Goal: Transaction & Acquisition: Purchase product/service

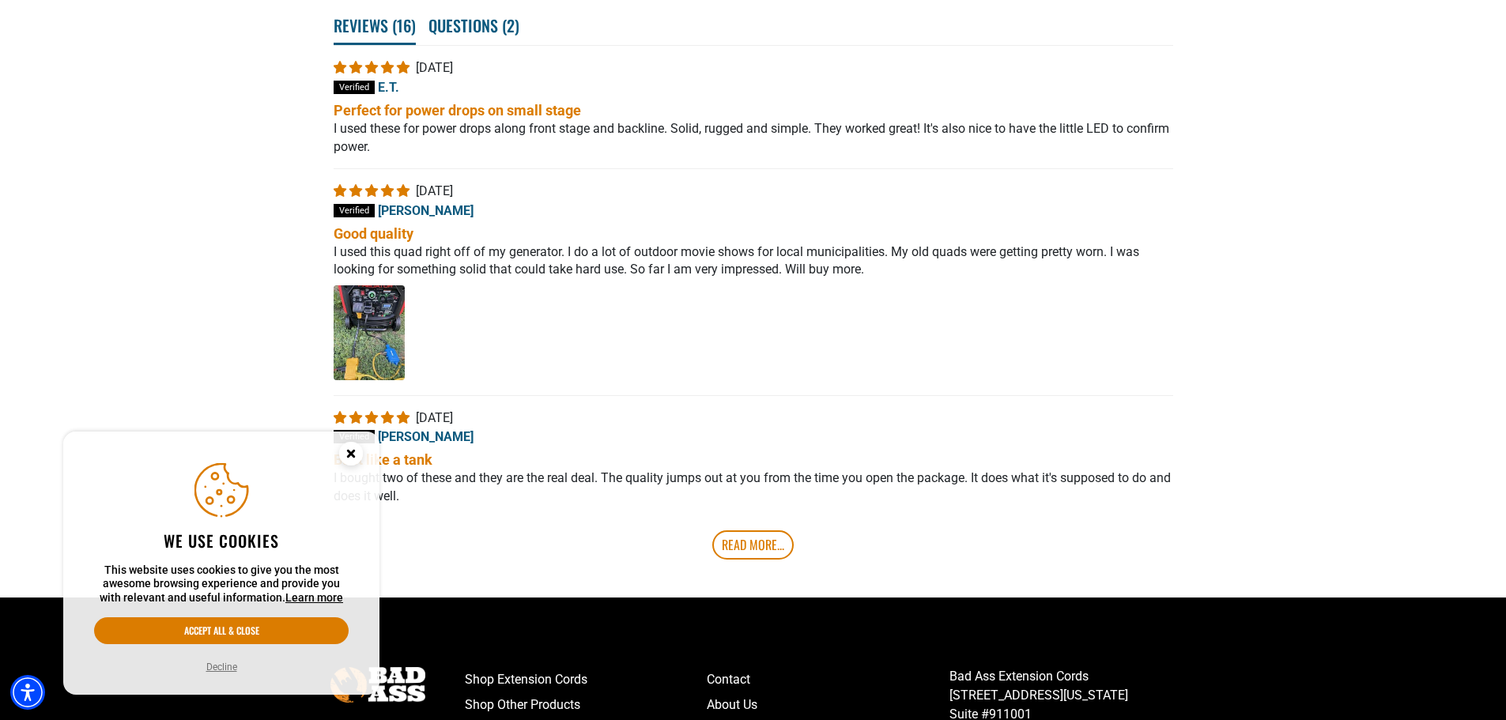
scroll to position [2846, 0]
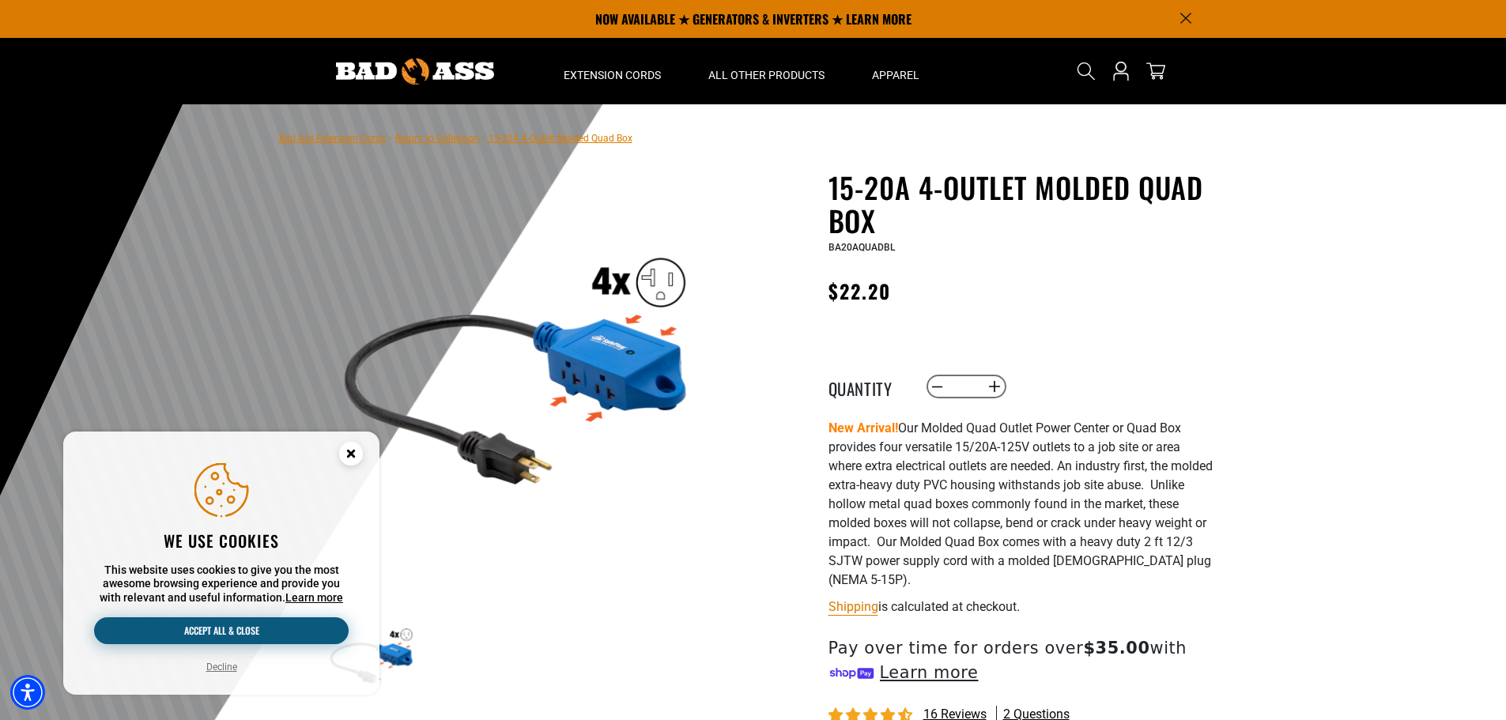
click at [232, 626] on button "Accept all & close" at bounding box center [221, 630] width 255 height 27
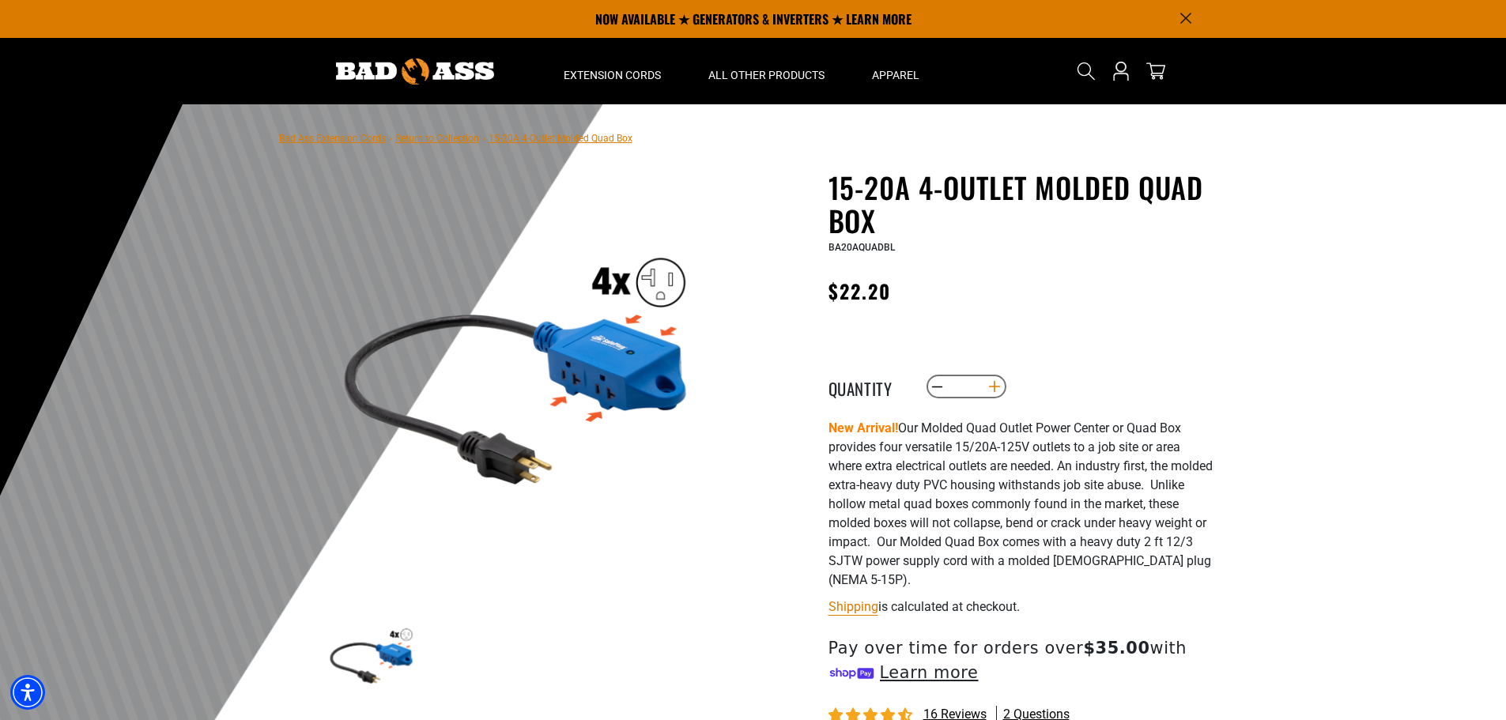
click at [989, 382] on button "Increase quantity for 15-20A 4-Outlet Molded Quad Box" at bounding box center [994, 386] width 25 height 27
type input "*"
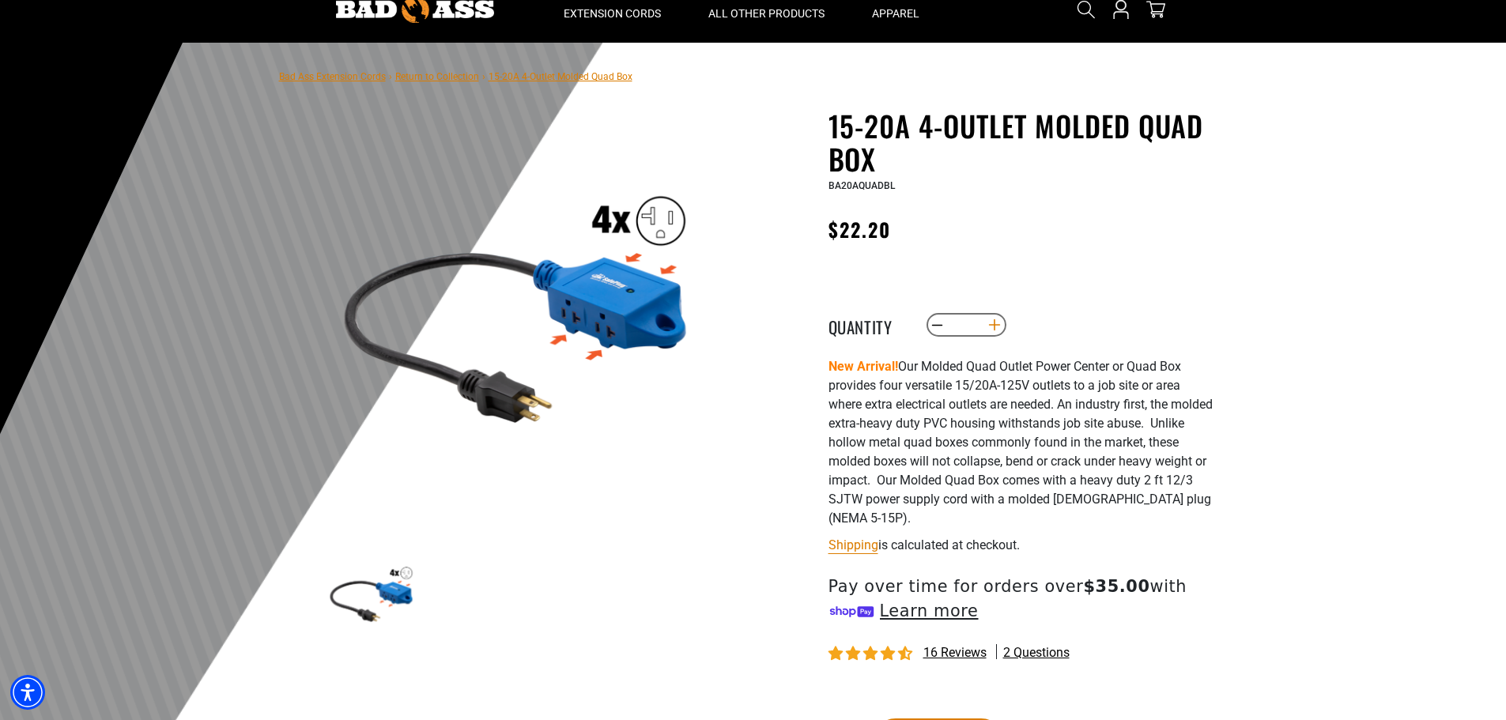
scroll to position [158, 0]
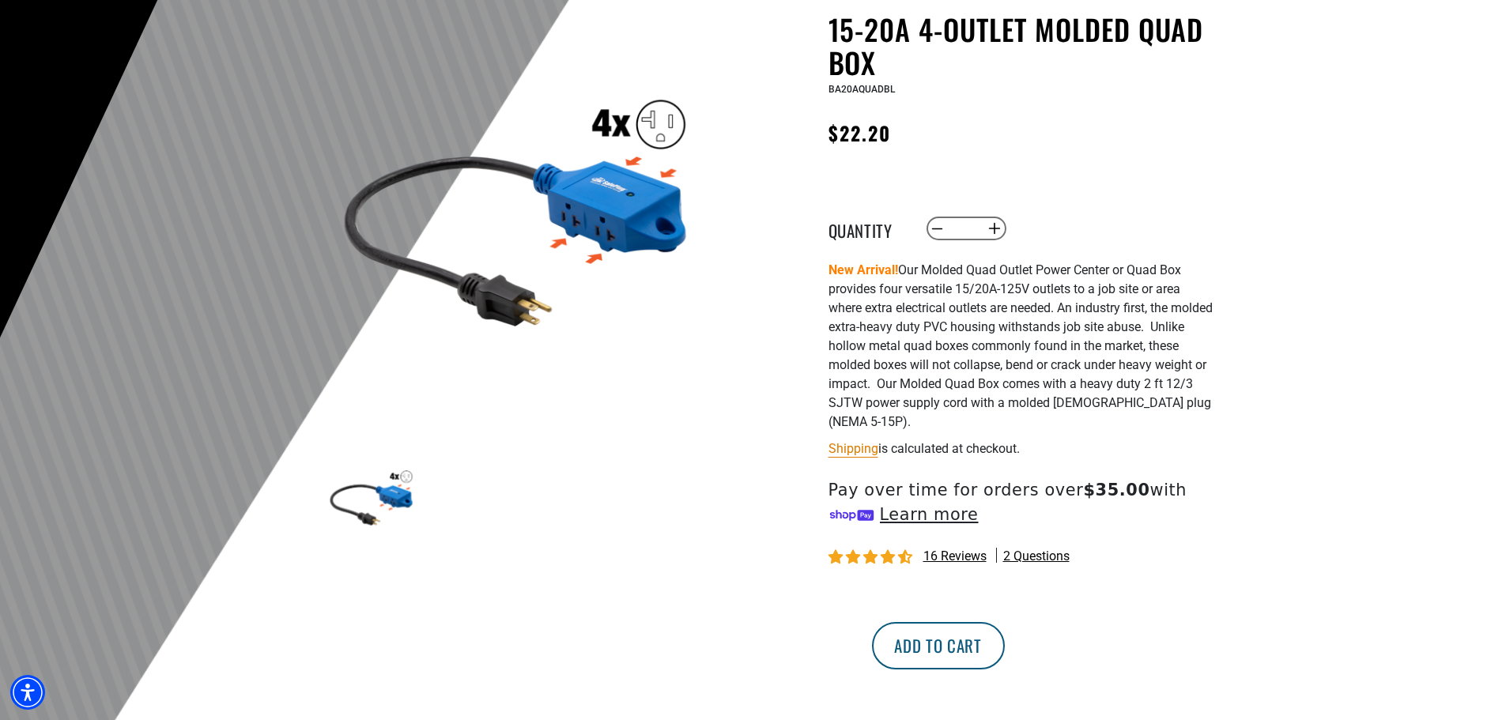
click at [1005, 652] on button "Add to cart" at bounding box center [938, 645] width 133 height 47
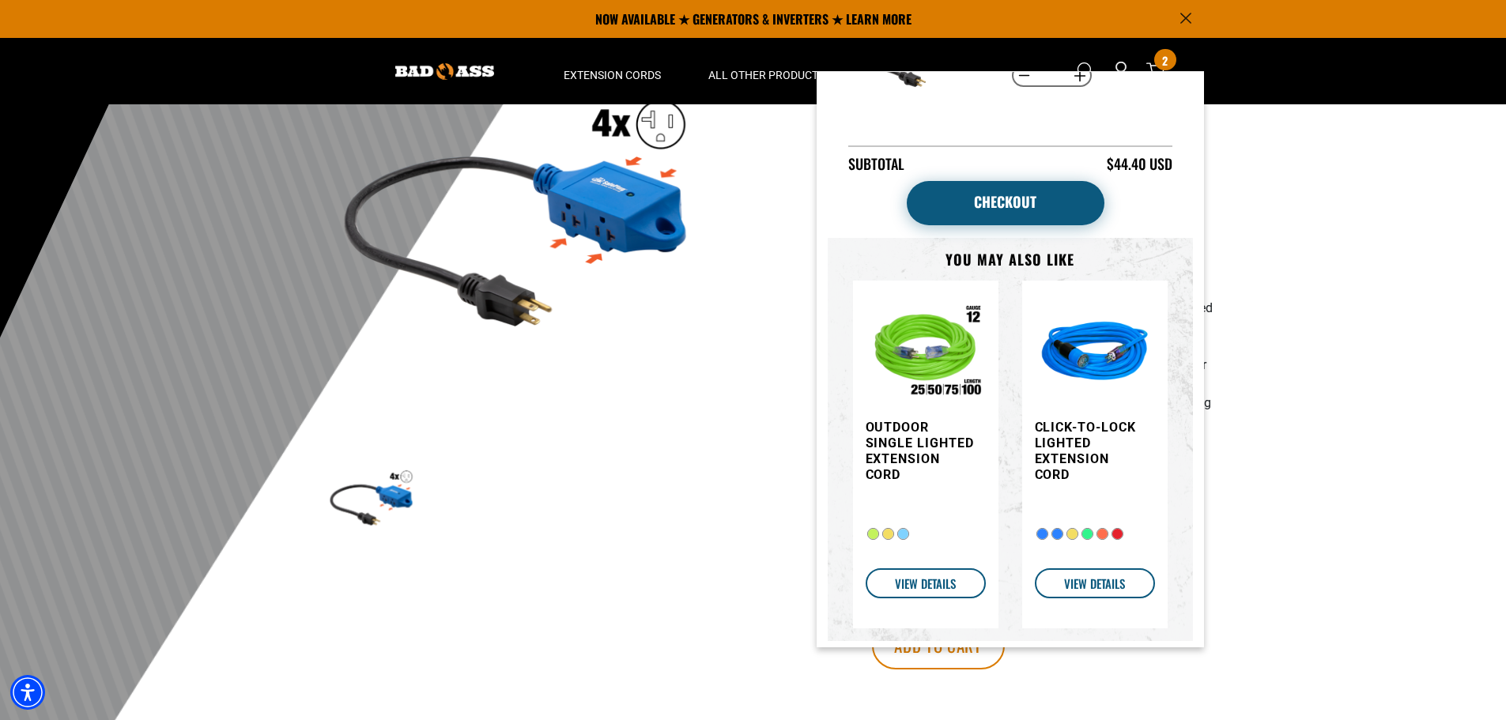
click at [1014, 188] on link "Checkout" at bounding box center [1006, 203] width 198 height 44
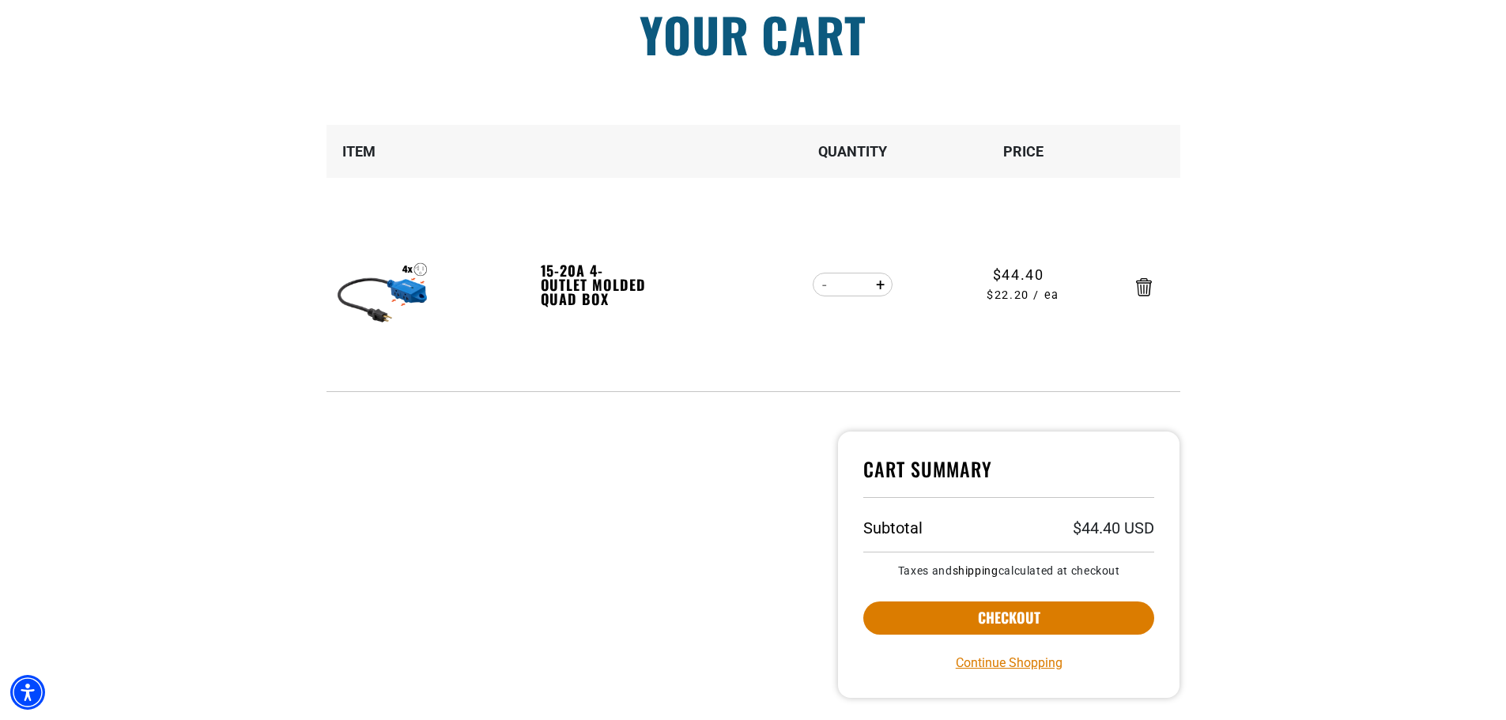
scroll to position [158, 0]
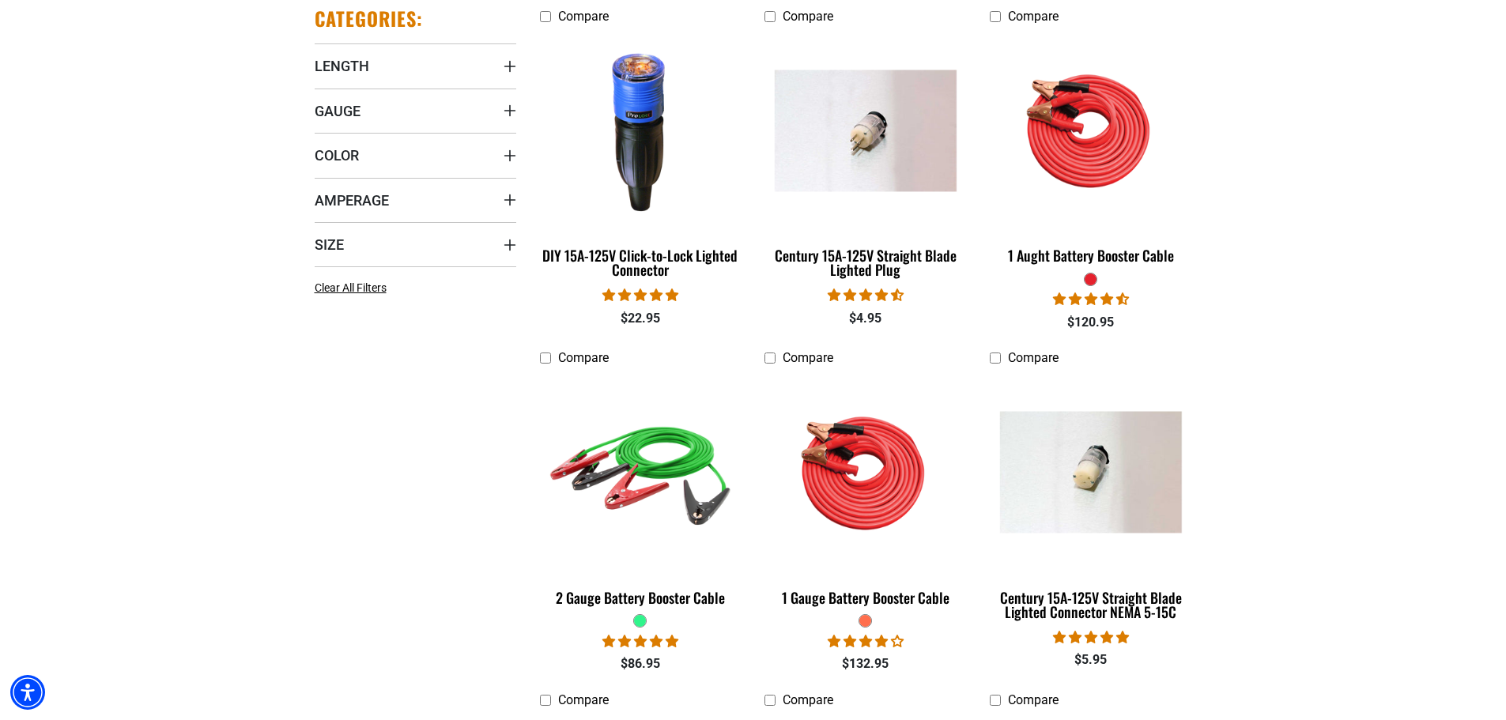
scroll to position [474, 0]
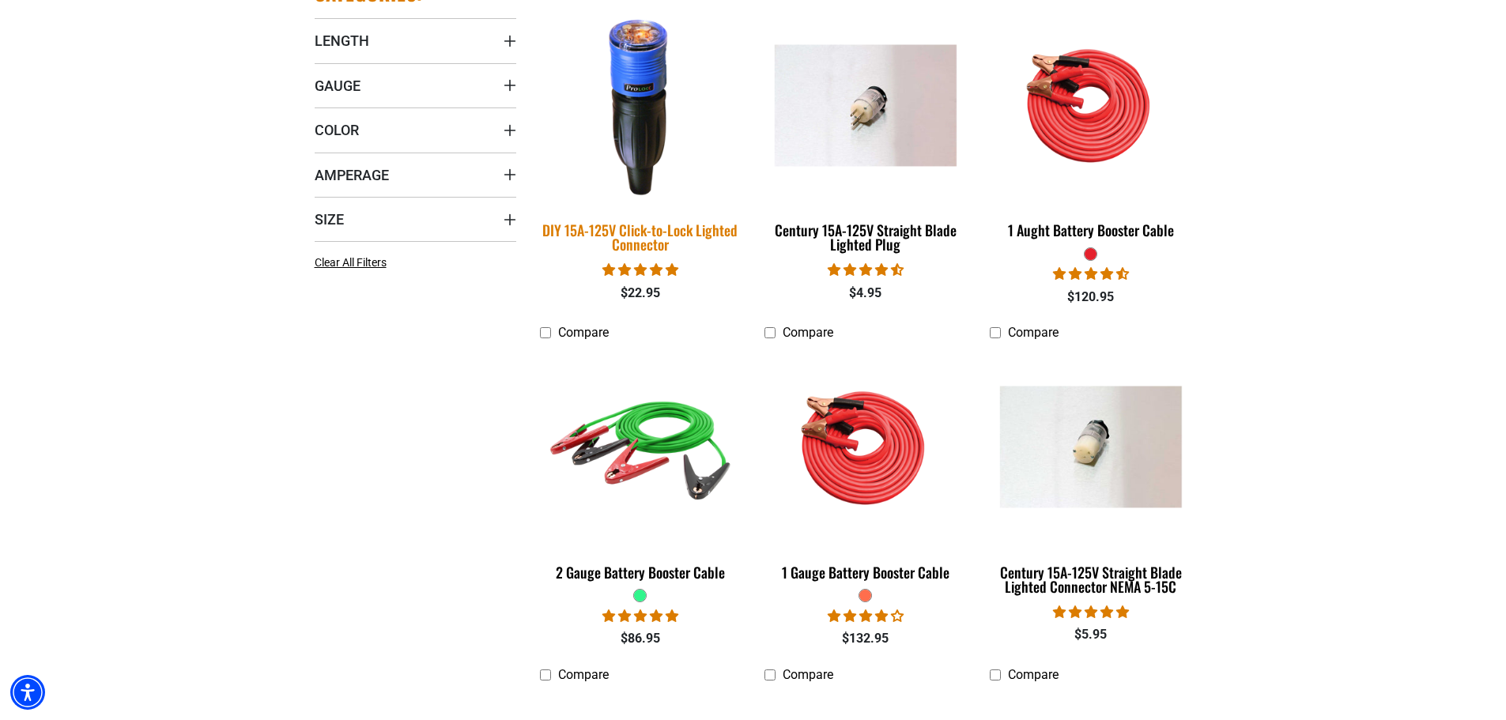
click at [647, 125] on img at bounding box center [640, 105] width 221 height 202
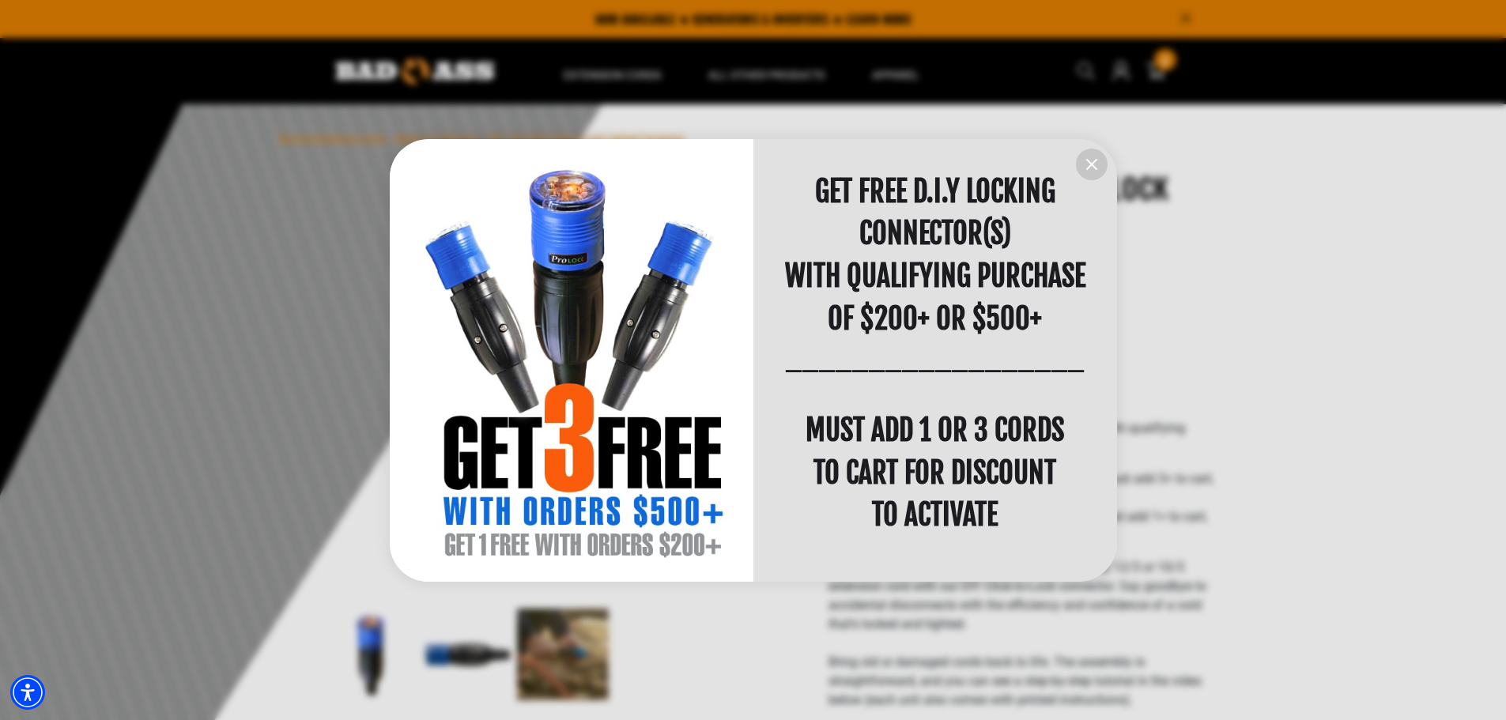
click at [1095, 163] on icon "information" at bounding box center [1091, 164] width 19 height 19
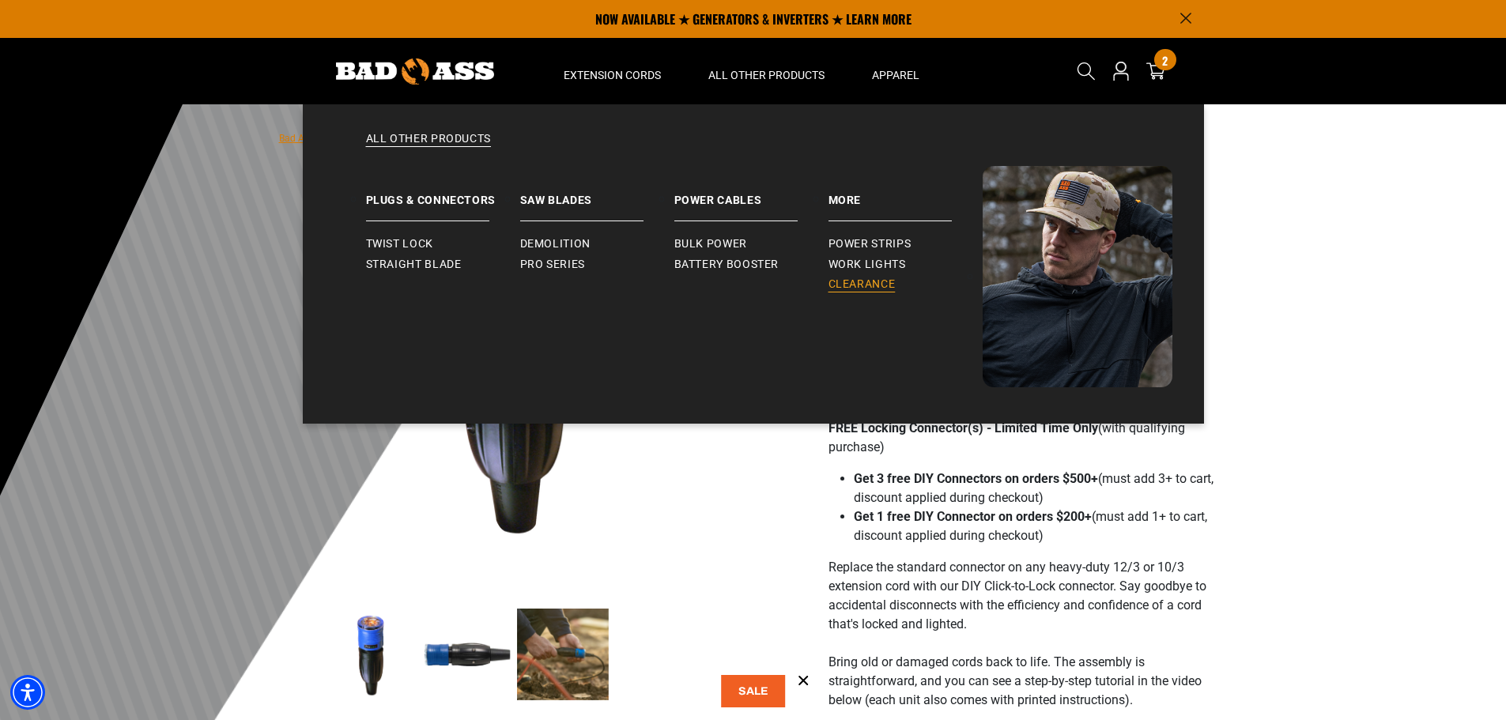
click at [857, 281] on span "Clearance" at bounding box center [861, 284] width 67 height 14
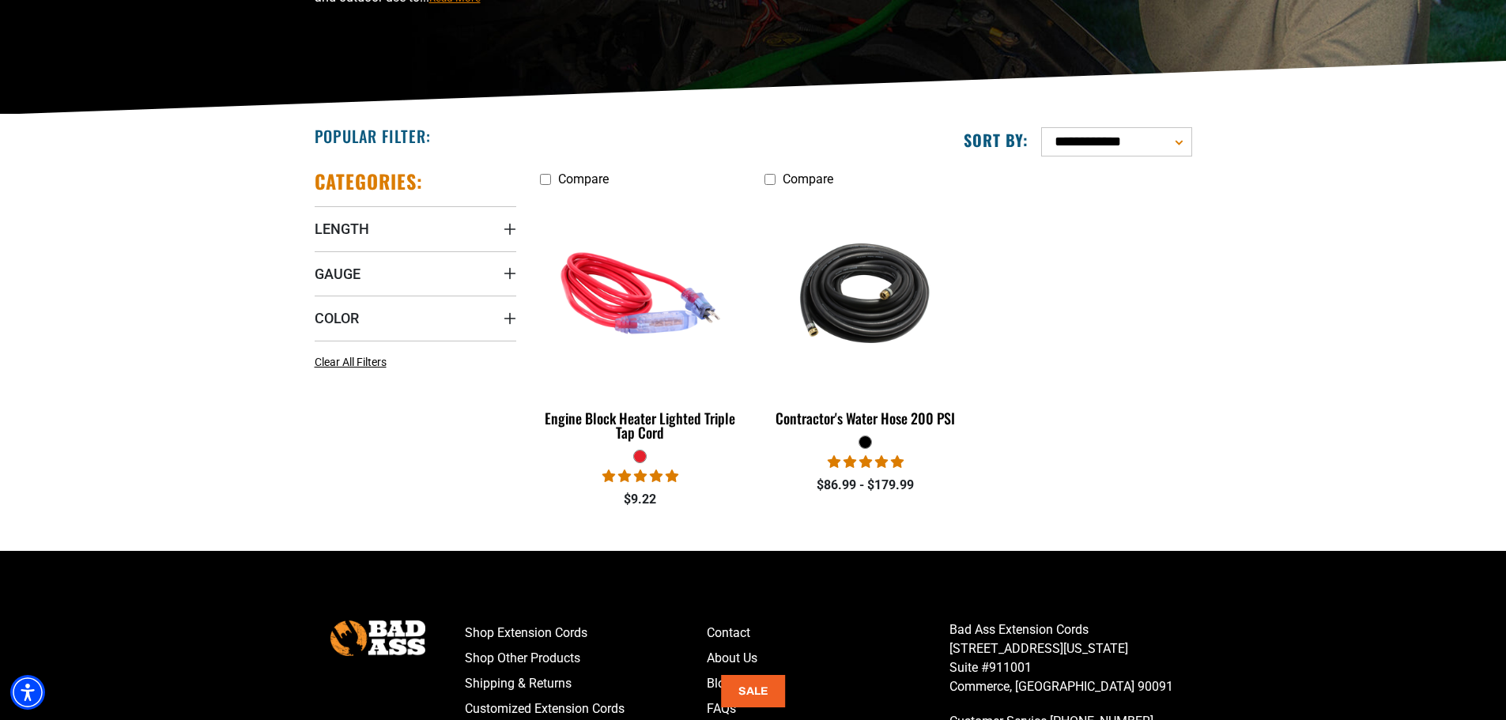
scroll to position [316, 0]
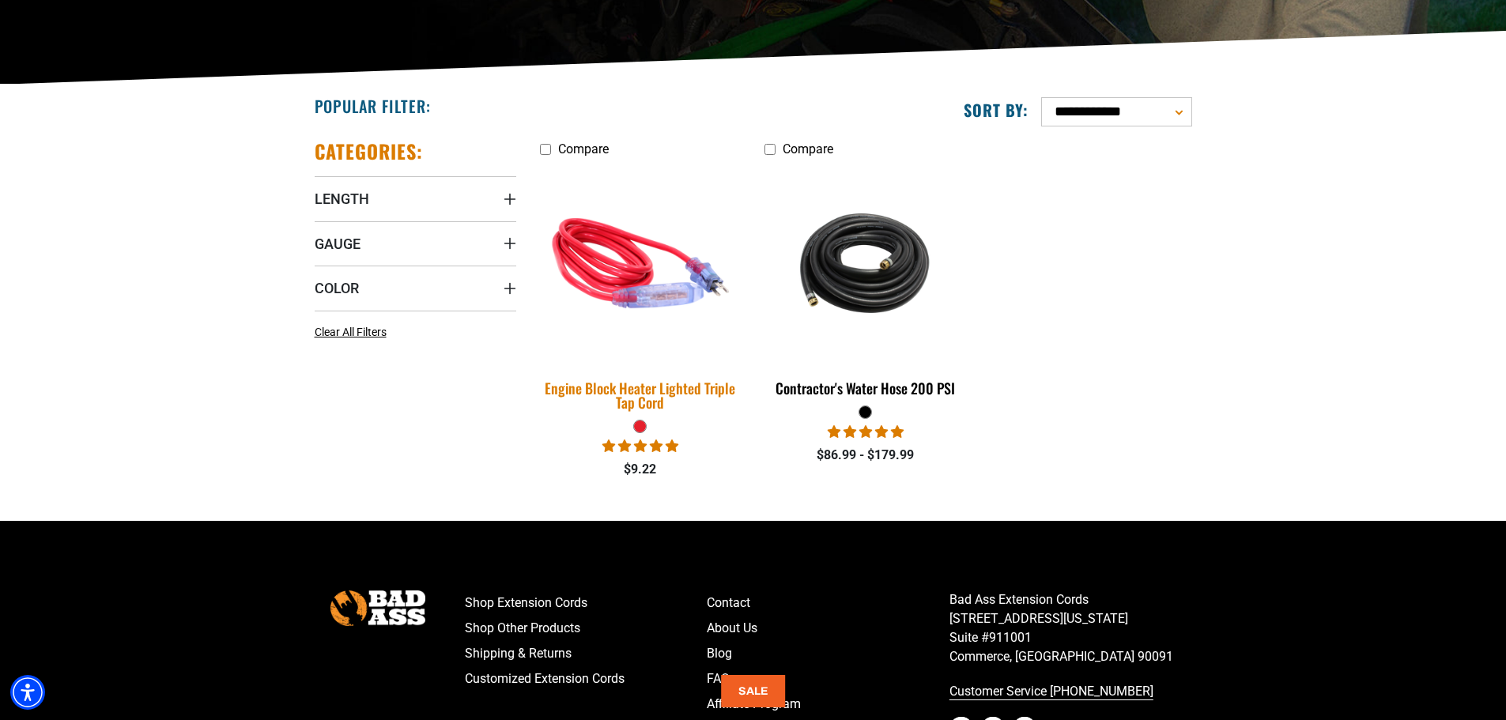
click at [604, 258] on img at bounding box center [640, 263] width 221 height 202
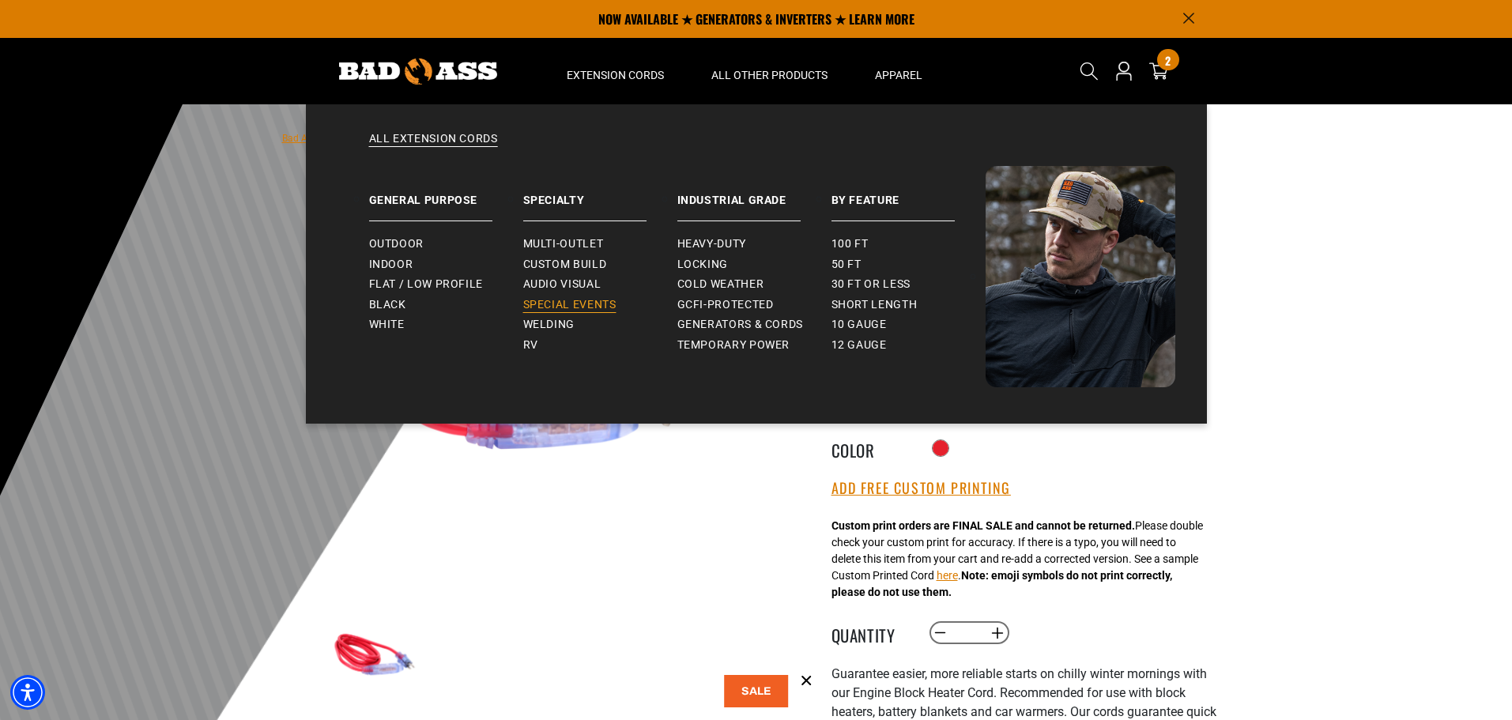
click at [597, 300] on span "Special Events" at bounding box center [569, 305] width 93 height 14
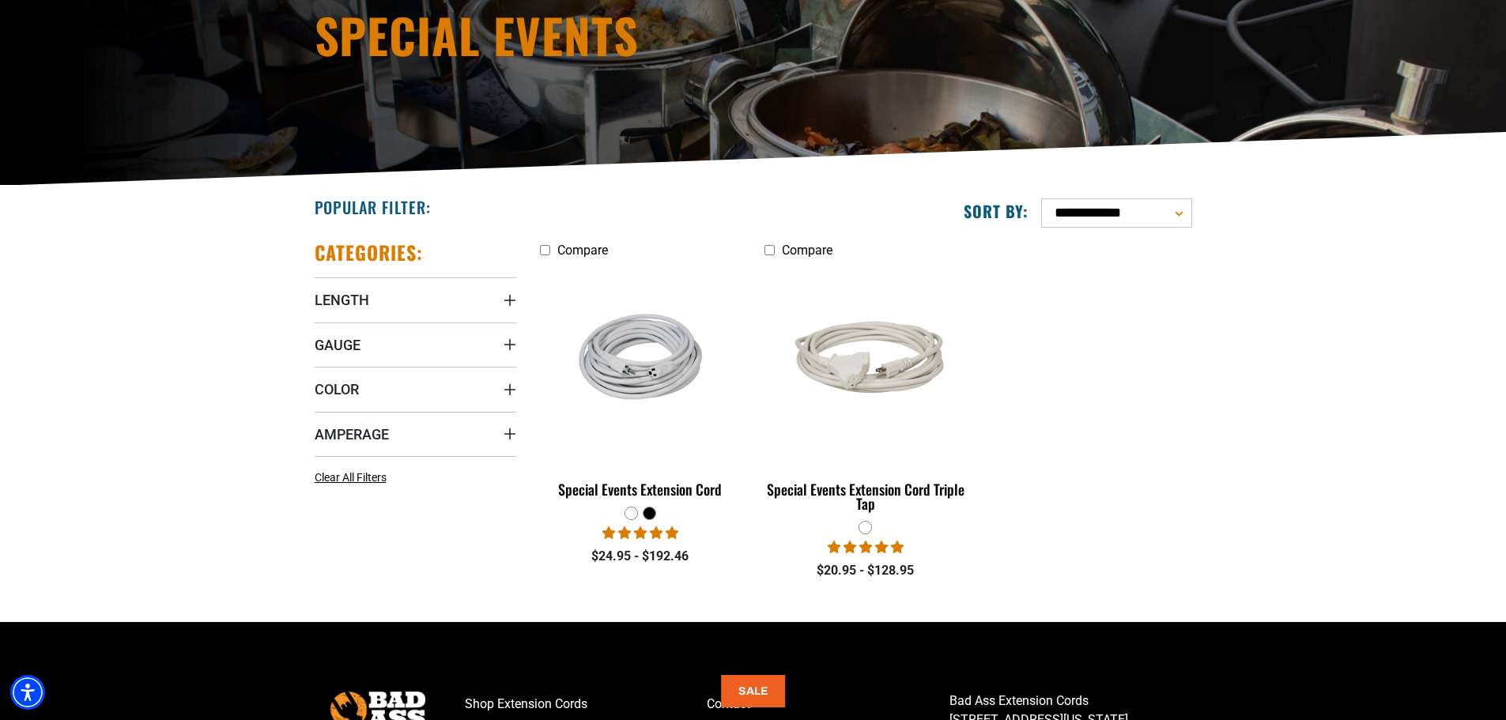
scroll to position [395, 0]
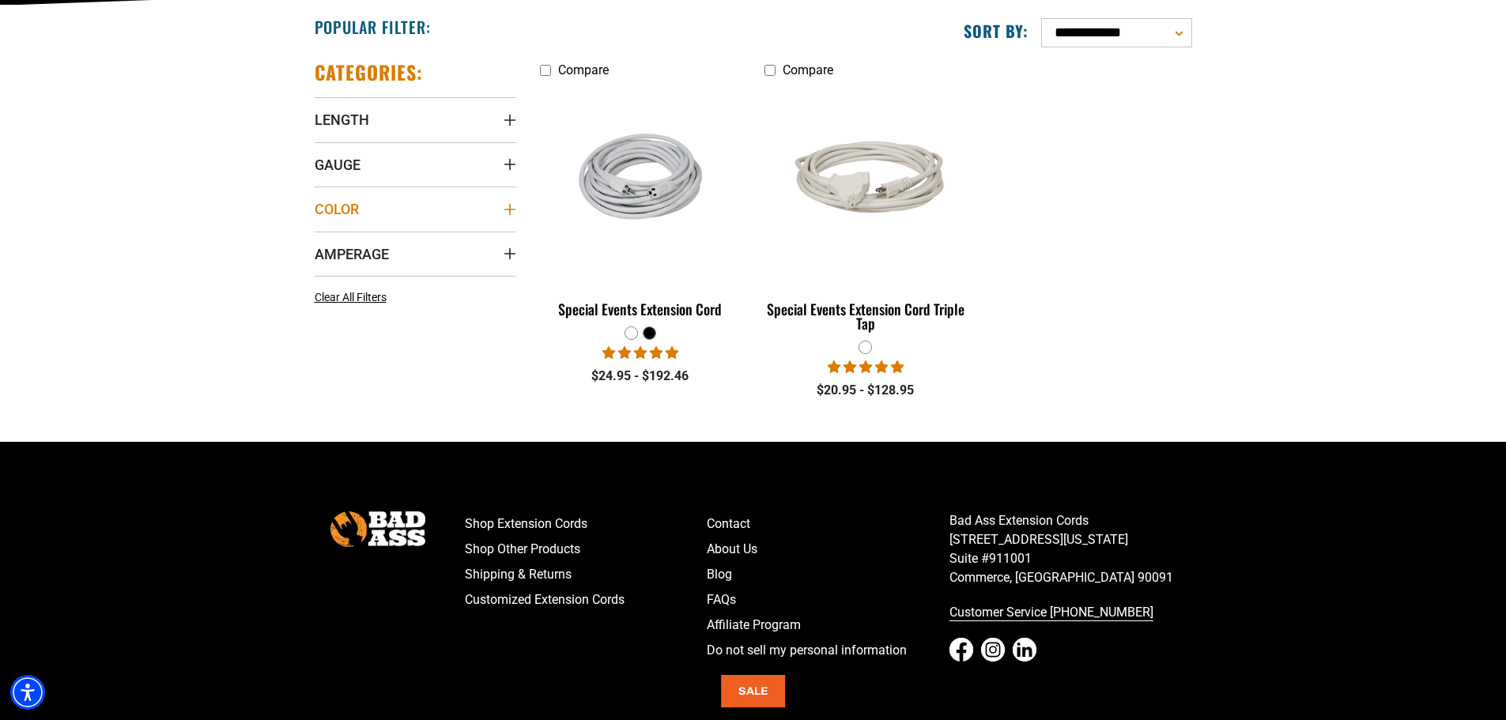
click at [504, 206] on icon "Color" at bounding box center [510, 209] width 13 height 13
click at [323, 243] on icon at bounding box center [321, 242] width 13 height 21
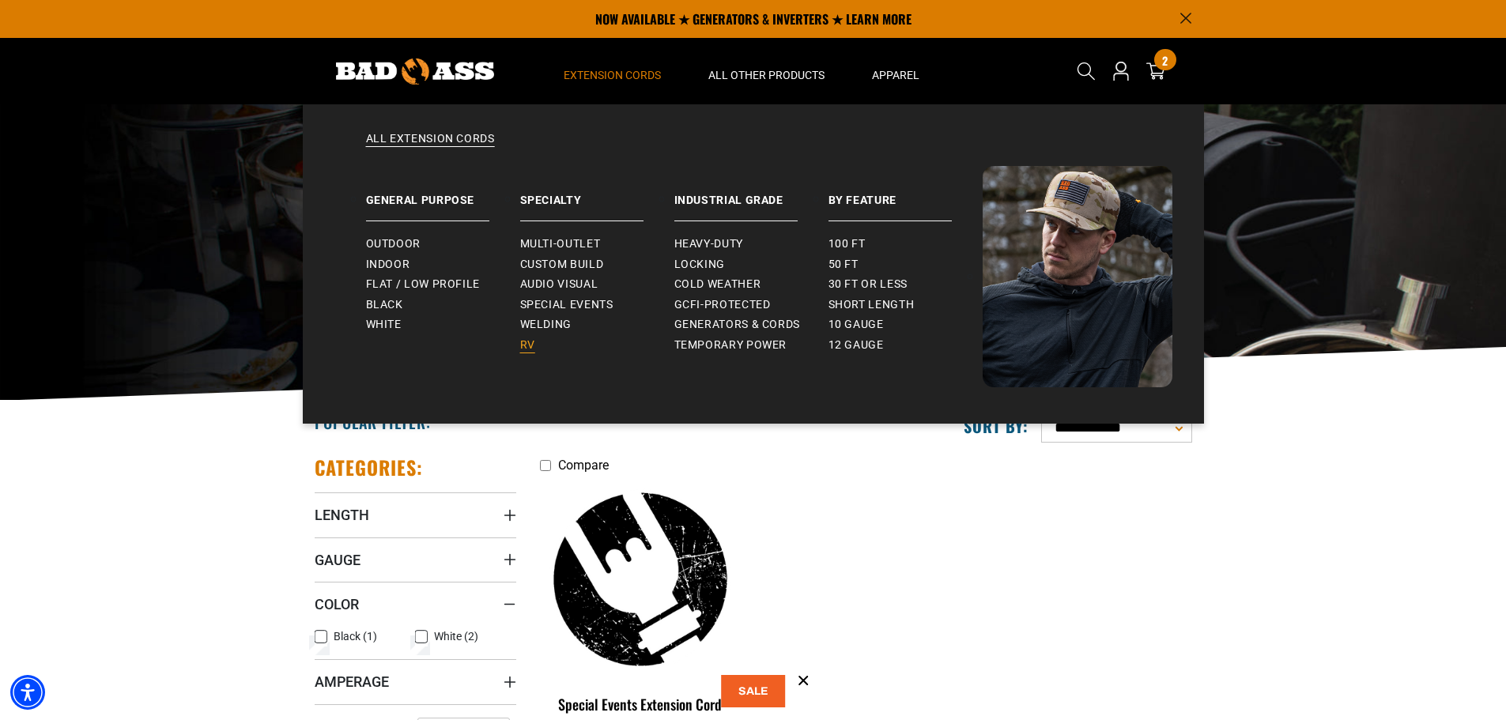
click at [528, 344] on span "RV" at bounding box center [527, 345] width 15 height 14
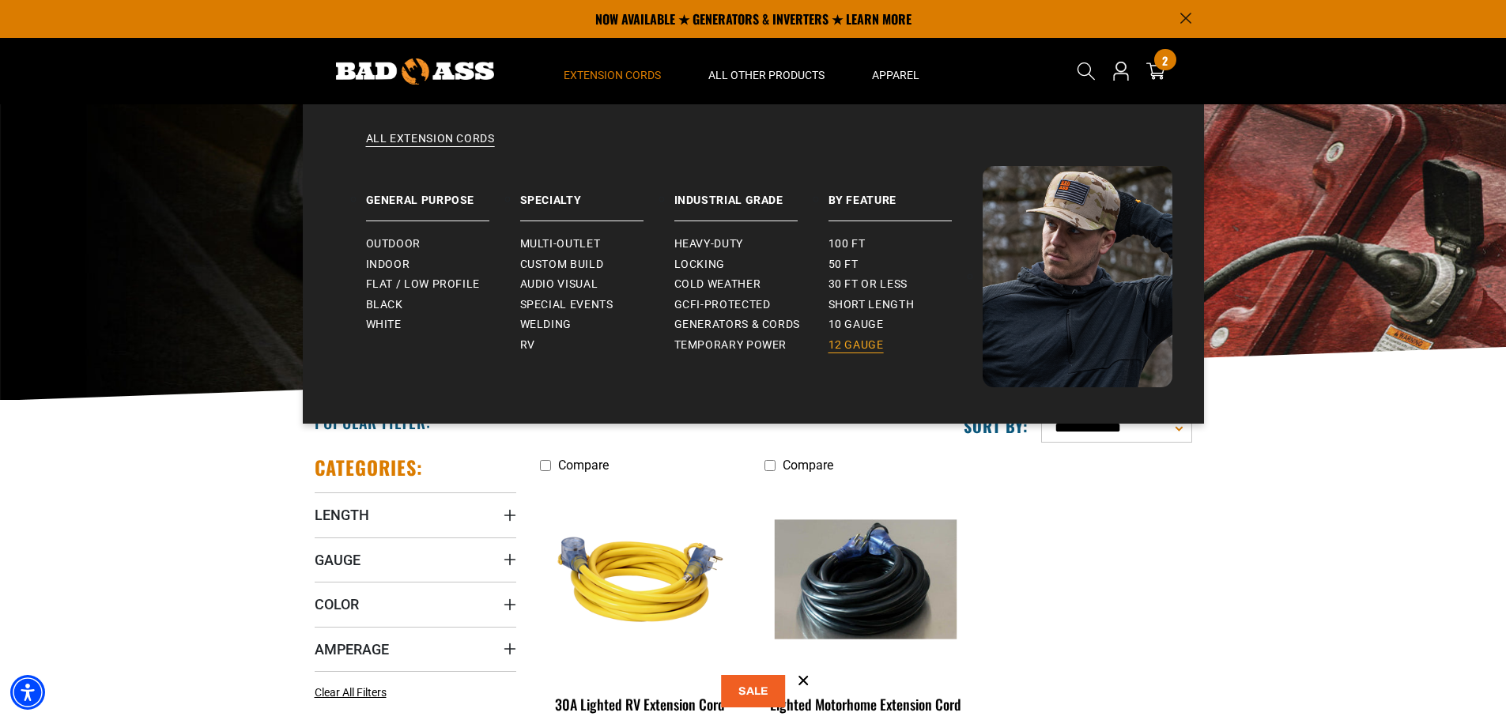
click at [847, 341] on span "12 gauge" at bounding box center [855, 345] width 55 height 14
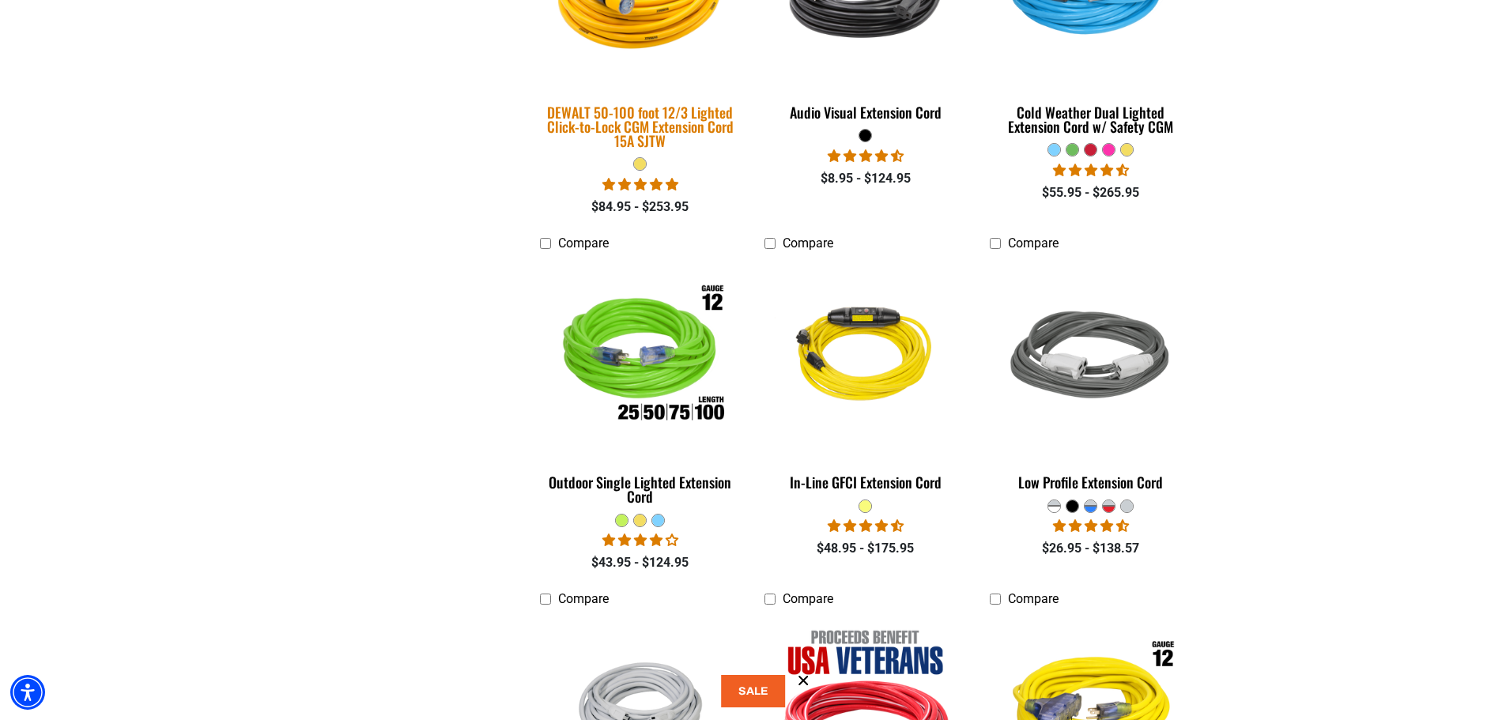
scroll to position [1028, 0]
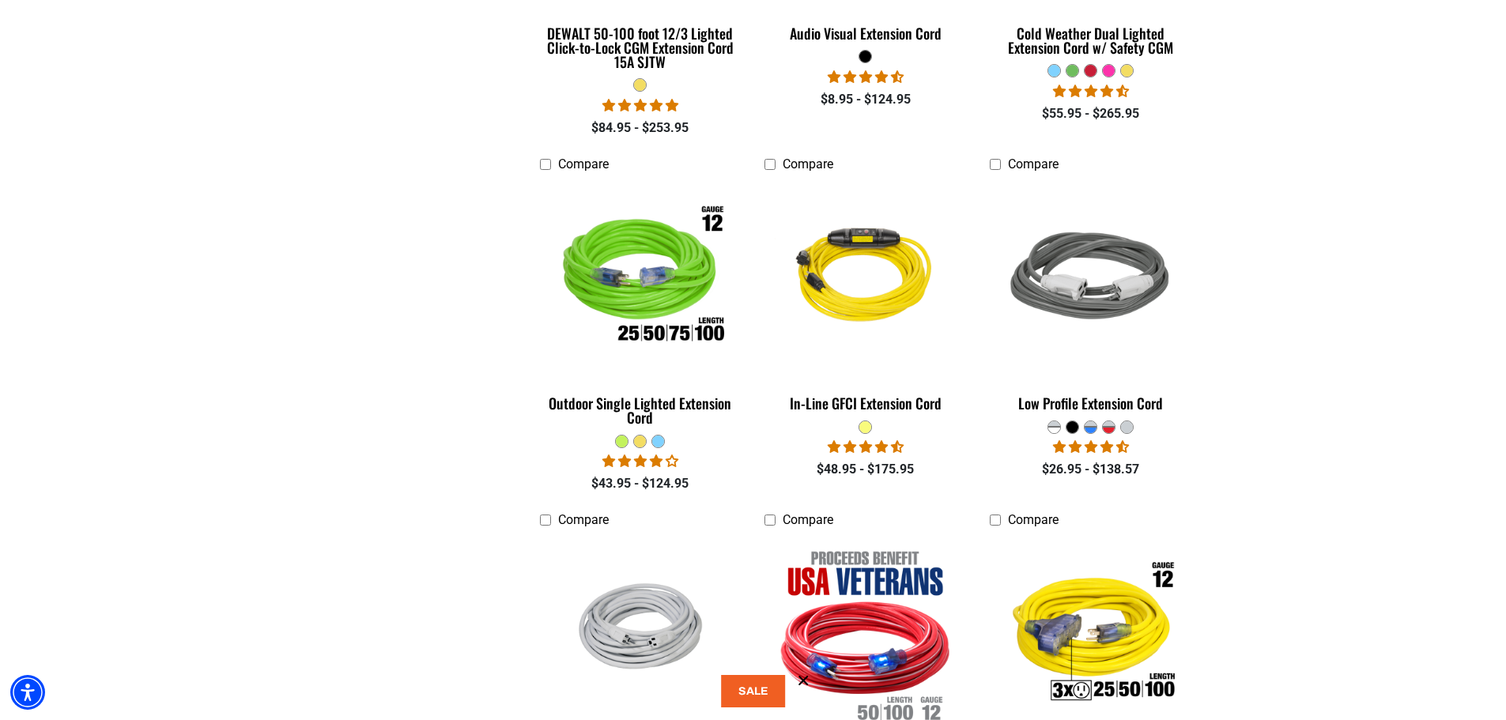
click at [1110, 427] on div at bounding box center [1109, 430] width 12 height 6
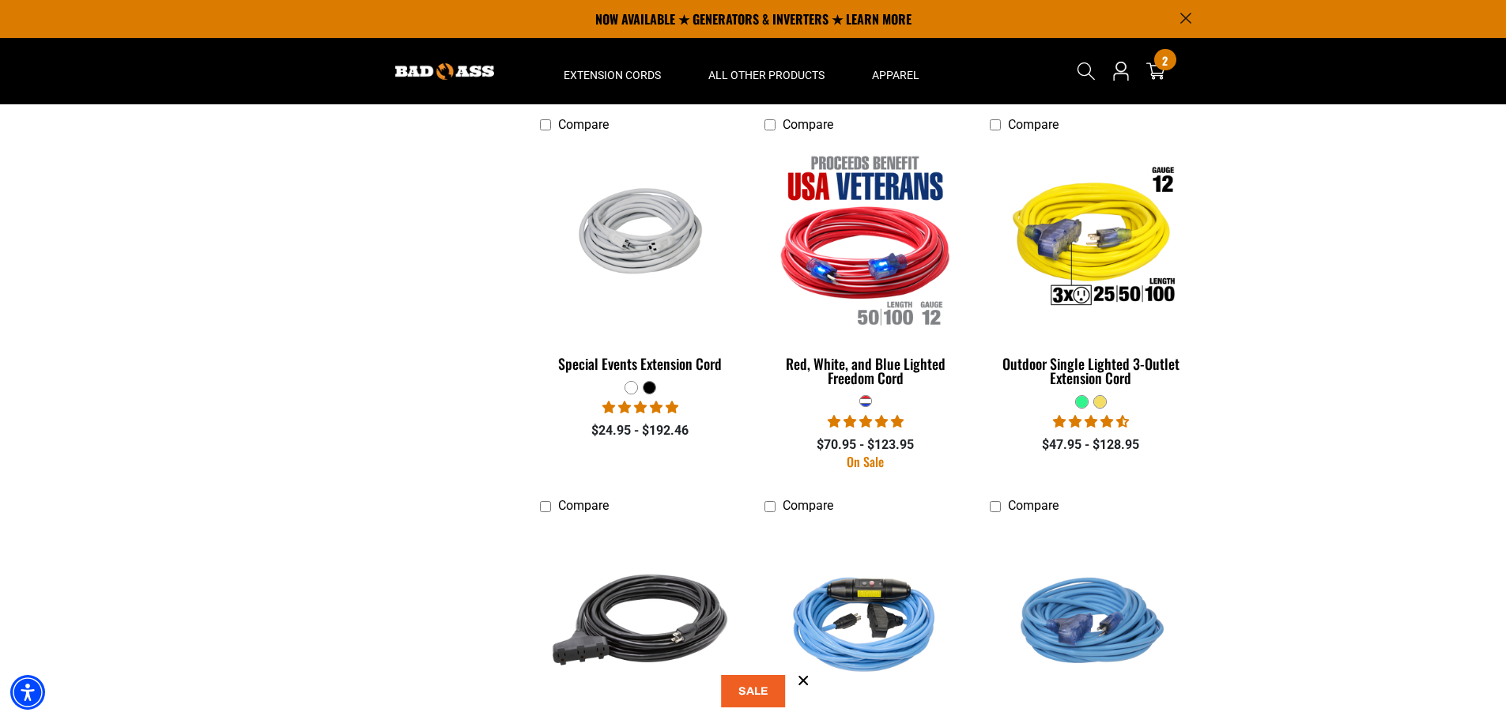
scroll to position [949, 0]
